Goal: Transaction & Acquisition: Download file/media

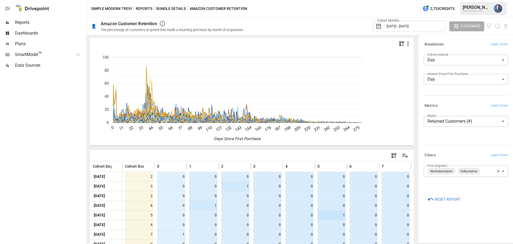
click at [470, 0] on body "Reports Dashboards Plans SmartModel ™ Data Sources Simple Modern Trevi / Report…" at bounding box center [256, 0] width 513 height 0
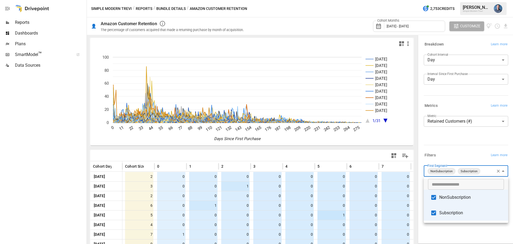
click at [447, 213] on span "Subscription" at bounding box center [471, 212] width 65 height 6
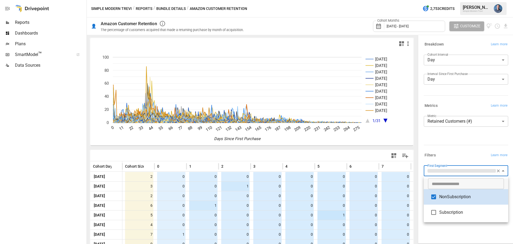
type input "**********"
click at [450, 228] on div at bounding box center [256, 122] width 513 height 244
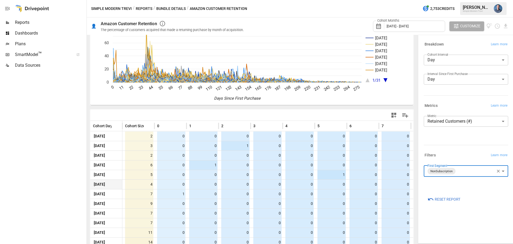
scroll to position [80, 0]
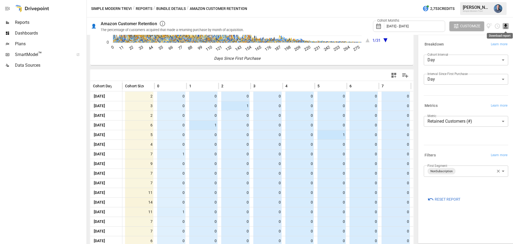
click at [505, 25] on icon "Download report" at bounding box center [505, 26] width 3 height 4
click at [483, 45] on li "Download as CSV" at bounding box center [488, 47] width 43 height 11
click at [459, 0] on body "Reports Dashboards Plans SmartModel ™ Data Sources Simple Modern Trevi / Report…" at bounding box center [256, 0] width 513 height 0
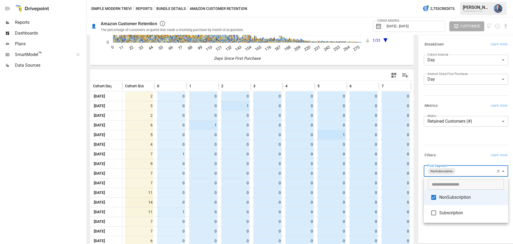
click at [447, 194] on span "NonSubscription" at bounding box center [471, 197] width 65 height 6
click at [443, 211] on span "Subscription" at bounding box center [471, 212] width 65 height 6
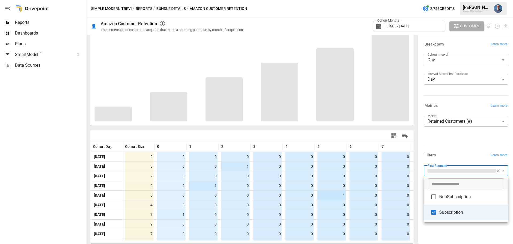
type input "**********"
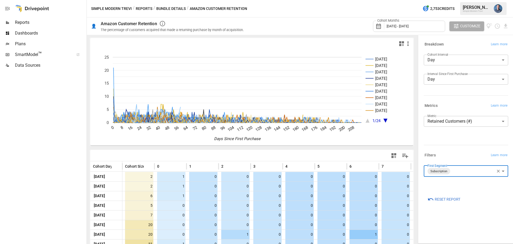
scroll to position [20, 0]
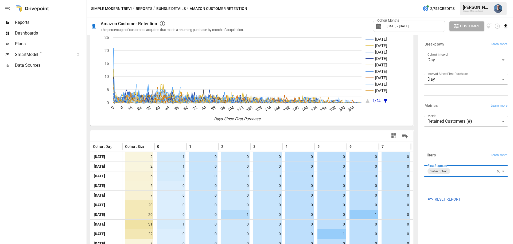
click at [507, 24] on icon "Download report" at bounding box center [506, 26] width 6 height 6
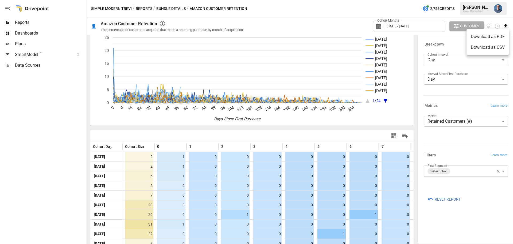
click at [492, 47] on li "Download as CSV" at bounding box center [488, 47] width 43 height 11
